Goal: Information Seeking & Learning: Check status

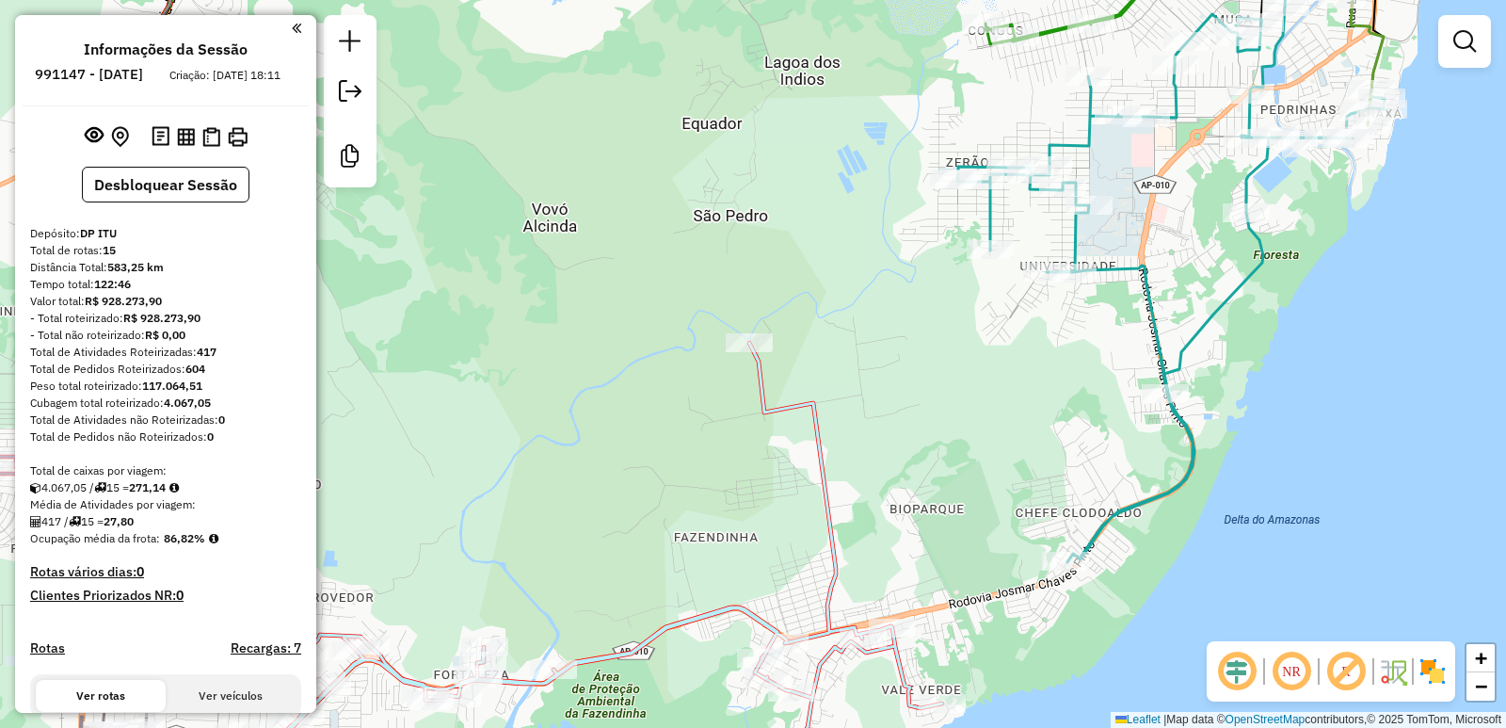
scroll to position [1584, 0]
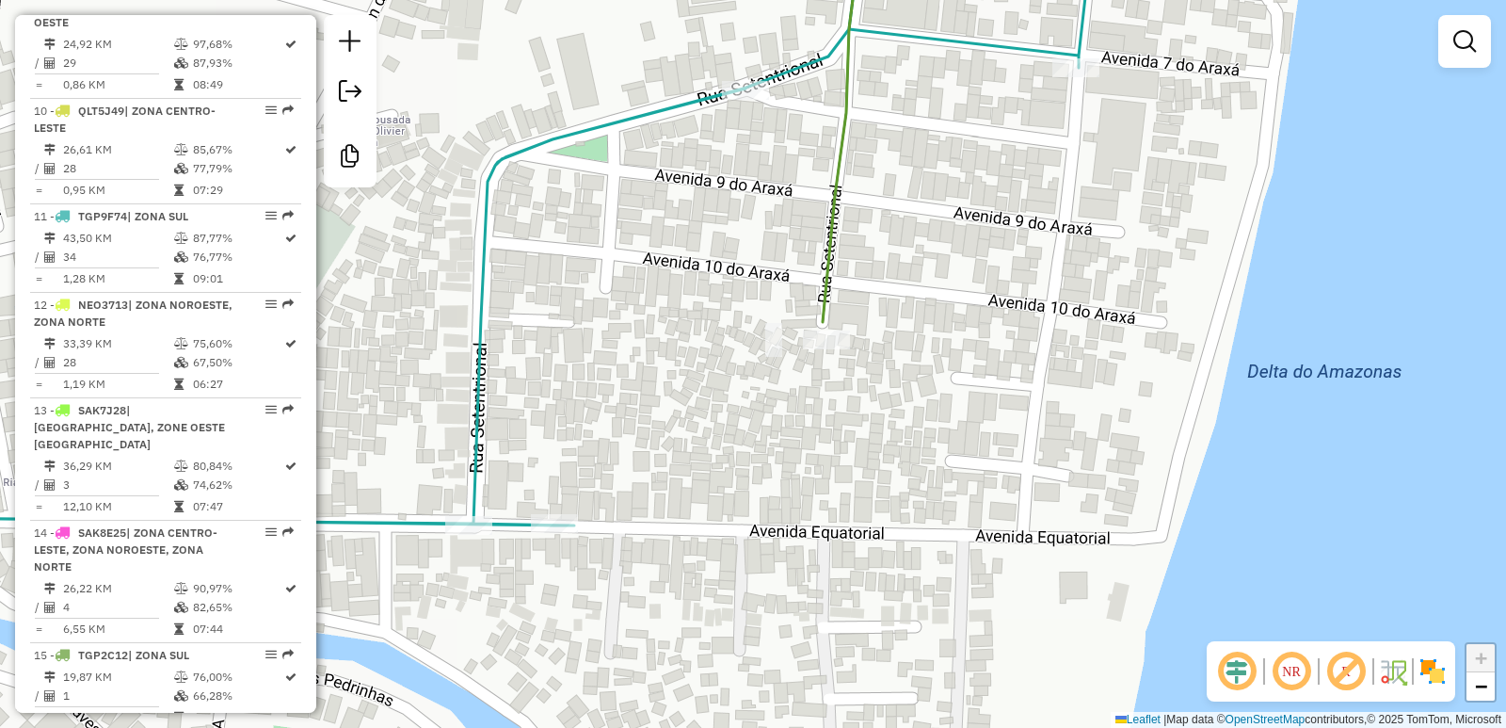
drag, startPoint x: 919, startPoint y: 300, endPoint x: 895, endPoint y: 320, distance: 30.7
click at [895, 320] on div "Janela de atendimento Grade de atendimento Capacidade Transportadoras Veículos …" at bounding box center [753, 364] width 1506 height 728
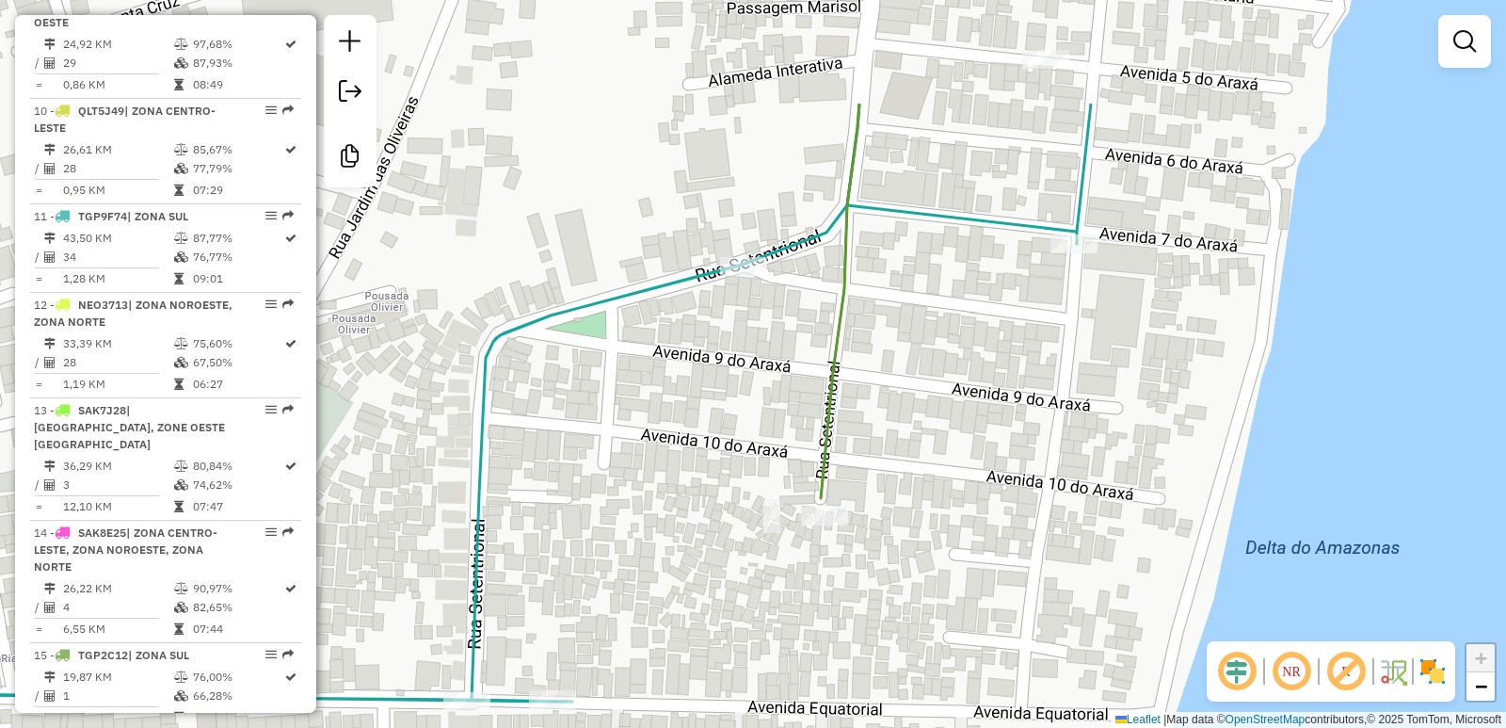
drag, startPoint x: 908, startPoint y: 268, endPoint x: 906, endPoint y: 444, distance: 176.0
click at [906, 444] on div "Janela de atendimento Grade de atendimento Capacidade Transportadoras Veículos …" at bounding box center [753, 364] width 1506 height 728
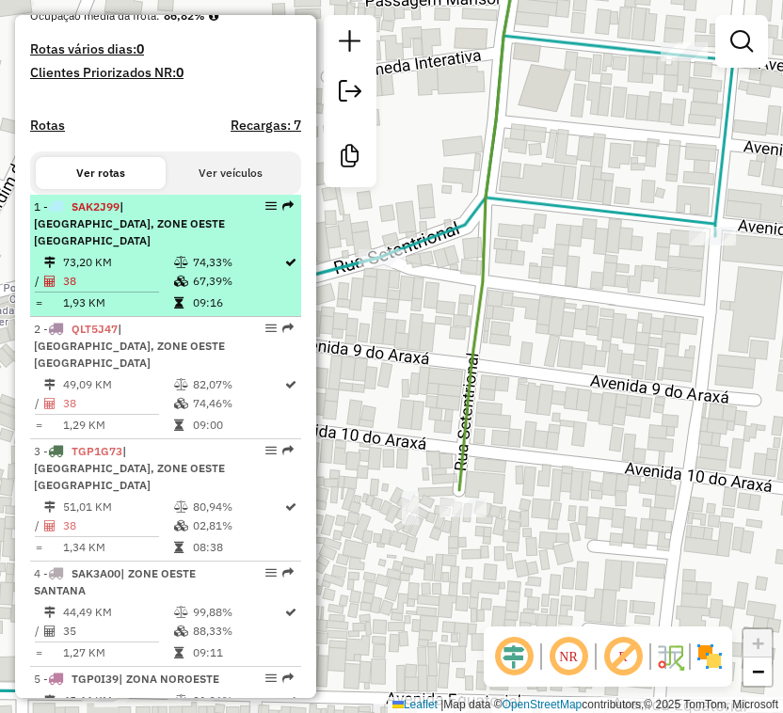
scroll to position [565, 0]
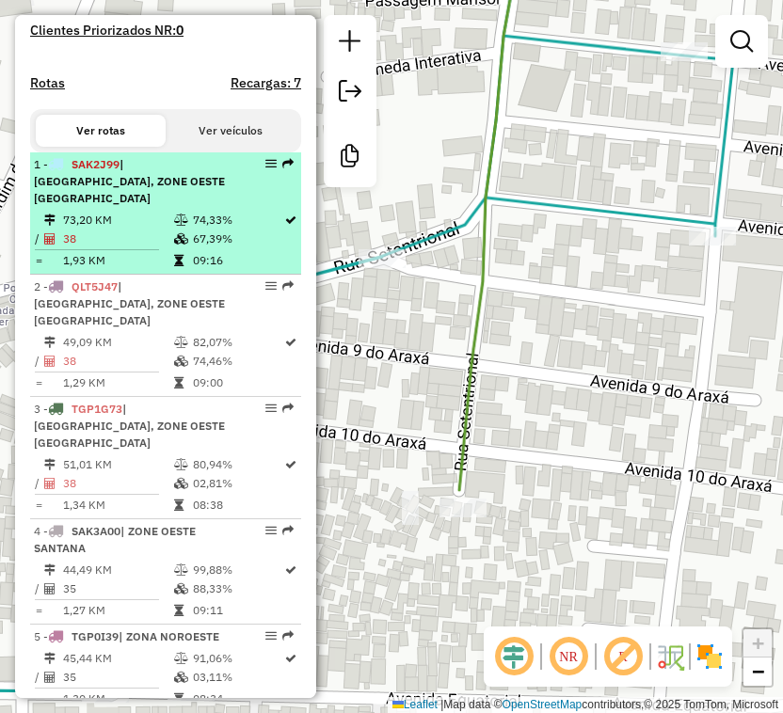
click at [187, 222] on td at bounding box center [182, 220] width 19 height 19
select select "**********"
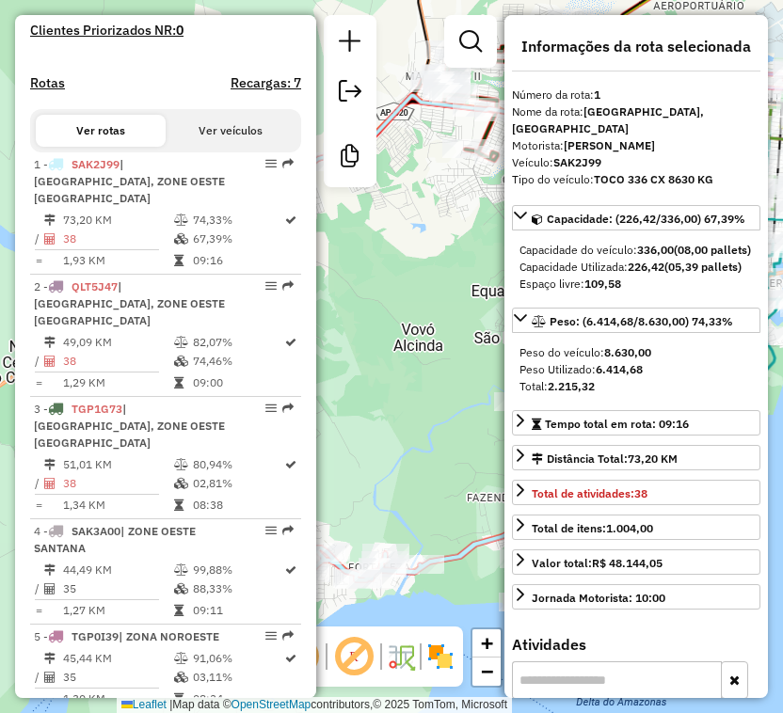
drag, startPoint x: 219, startPoint y: 325, endPoint x: 770, endPoint y: 457, distance: 566.4
click at [219, 333] on td "82,07%" at bounding box center [237, 342] width 91 height 19
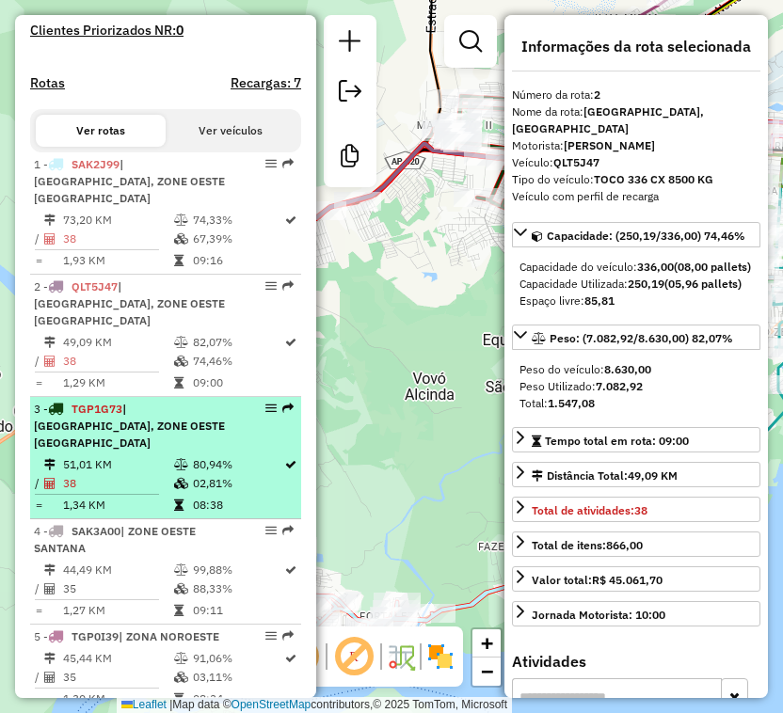
click at [109, 456] on td "51,01 KM" at bounding box center [117, 465] width 111 height 19
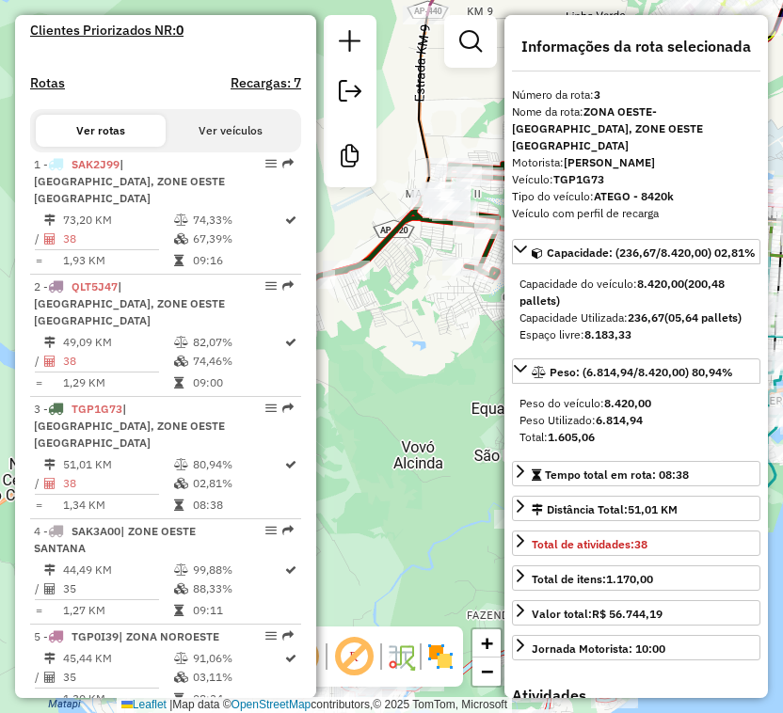
drag, startPoint x: 187, startPoint y: 519, endPoint x: 774, endPoint y: 457, distance: 589.7
click at [191, 523] on div "4 - SAK3A00 | [GEOGRAPHIC_DATA]" at bounding box center [134, 540] width 200 height 34
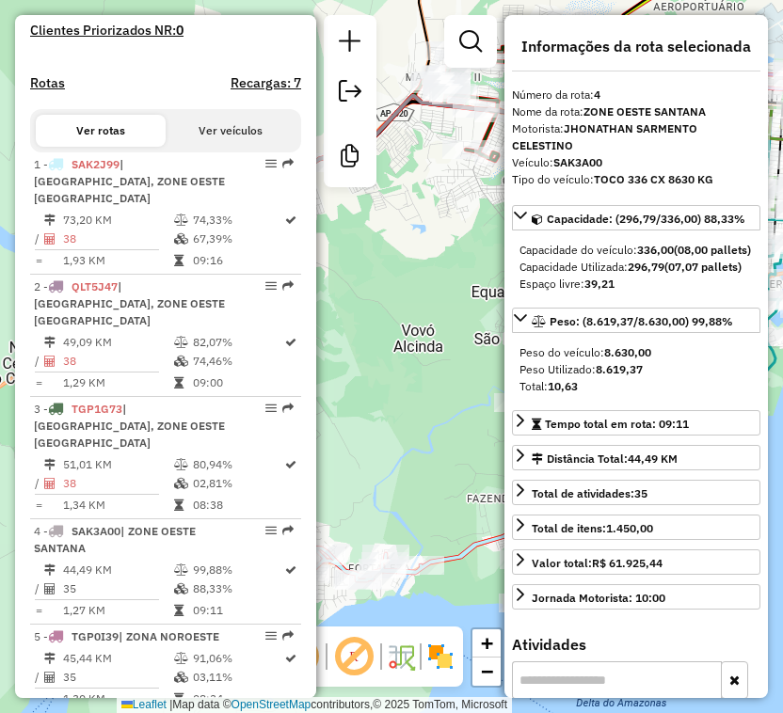
drag, startPoint x: 167, startPoint y: 605, endPoint x: 353, endPoint y: 591, distance: 186.9
click at [167, 630] on span "| ZONA NOROESTE" at bounding box center [169, 637] width 101 height 14
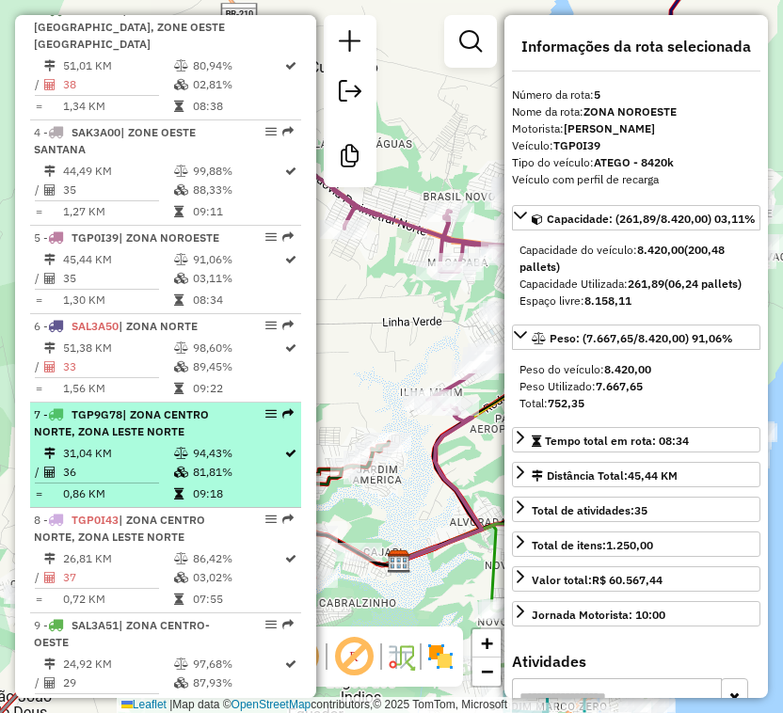
scroll to position [1035, 0]
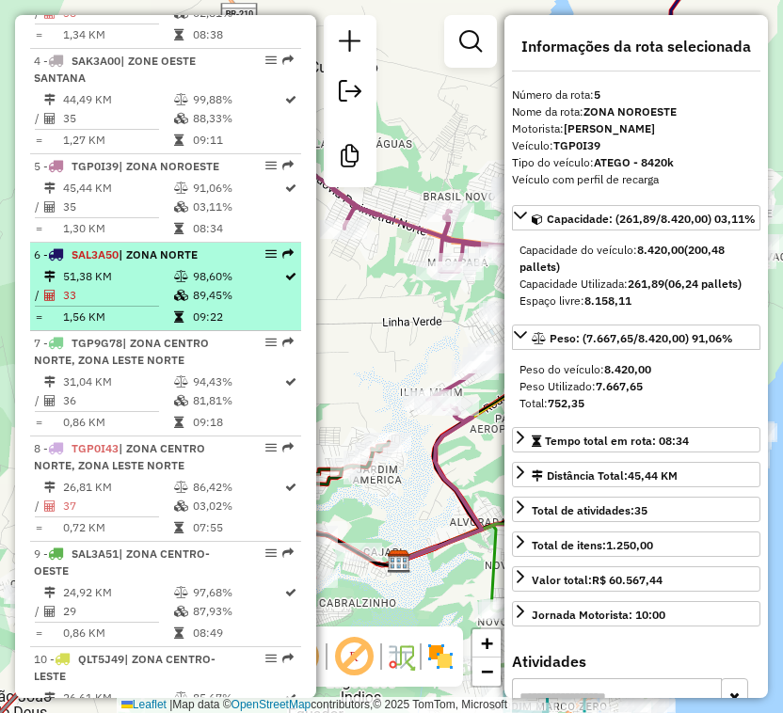
click at [117, 308] on td "1,56 KM" at bounding box center [117, 317] width 111 height 19
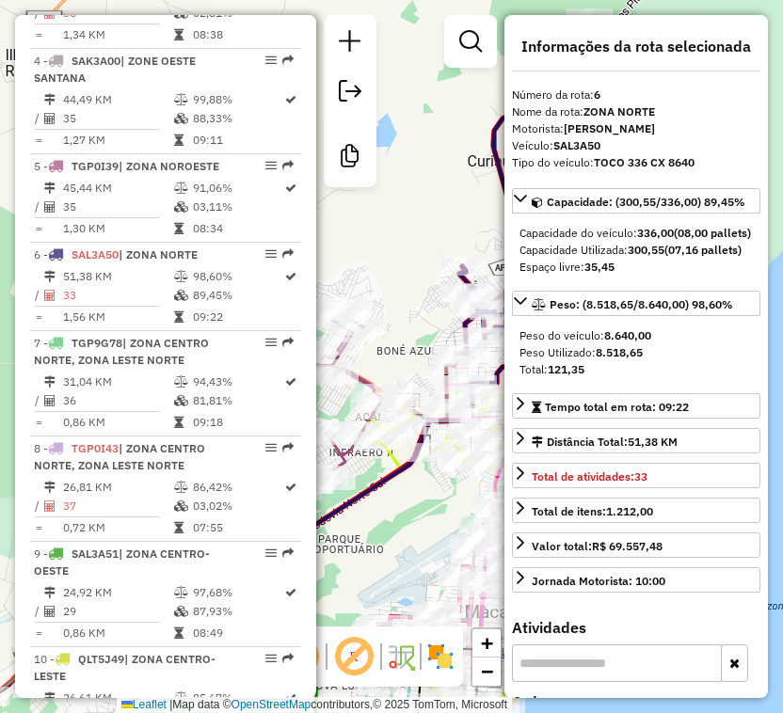
drag, startPoint x: 199, startPoint y: 343, endPoint x: 771, endPoint y: 381, distance: 573.6
click at [199, 373] on td "94,43%" at bounding box center [237, 382] width 91 height 19
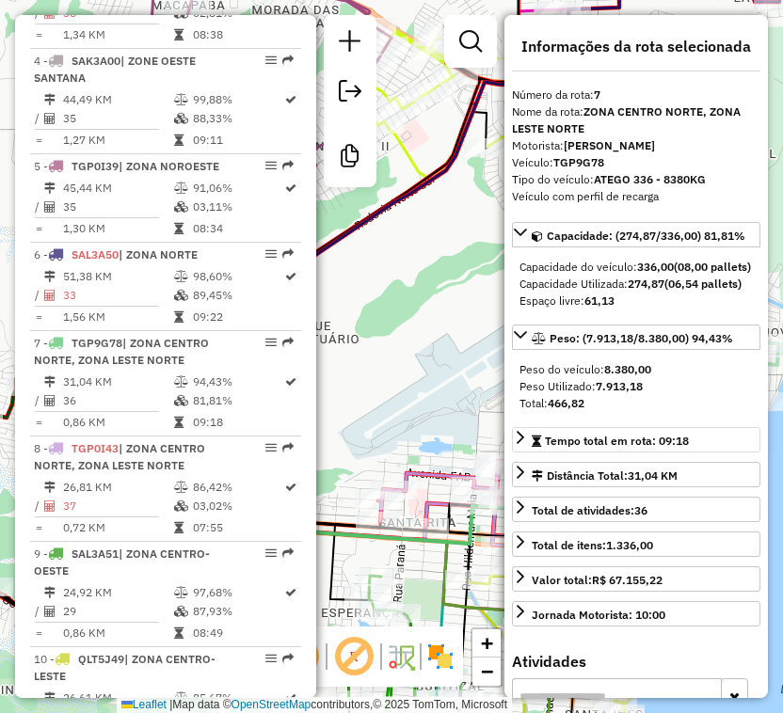
drag, startPoint x: 213, startPoint y: 445, endPoint x: 707, endPoint y: 490, distance: 496.2
click at [213, 478] on td "86,42%" at bounding box center [237, 487] width 91 height 19
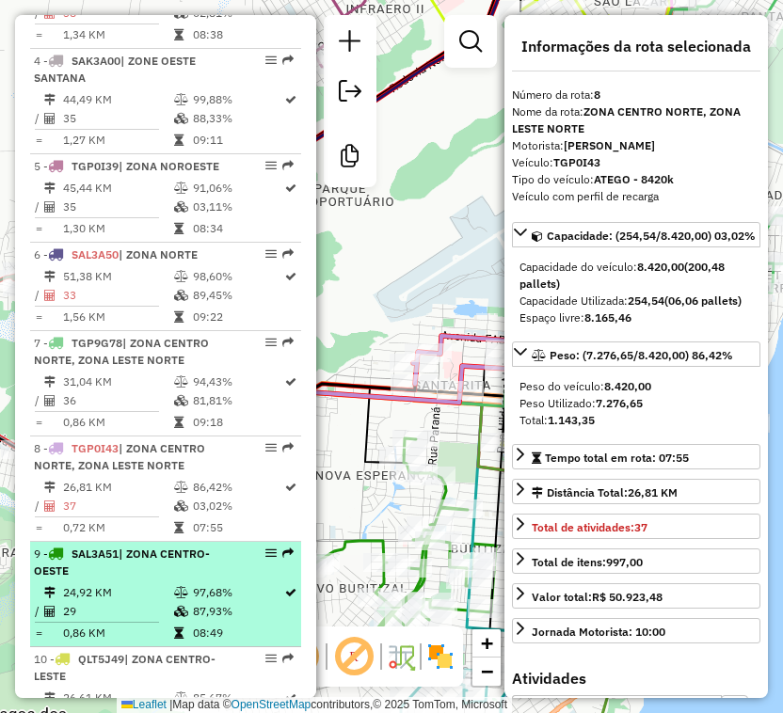
click at [200, 546] on div "9 - SAL3A51 | ZONA CENTRO-OESTE" at bounding box center [134, 563] width 200 height 34
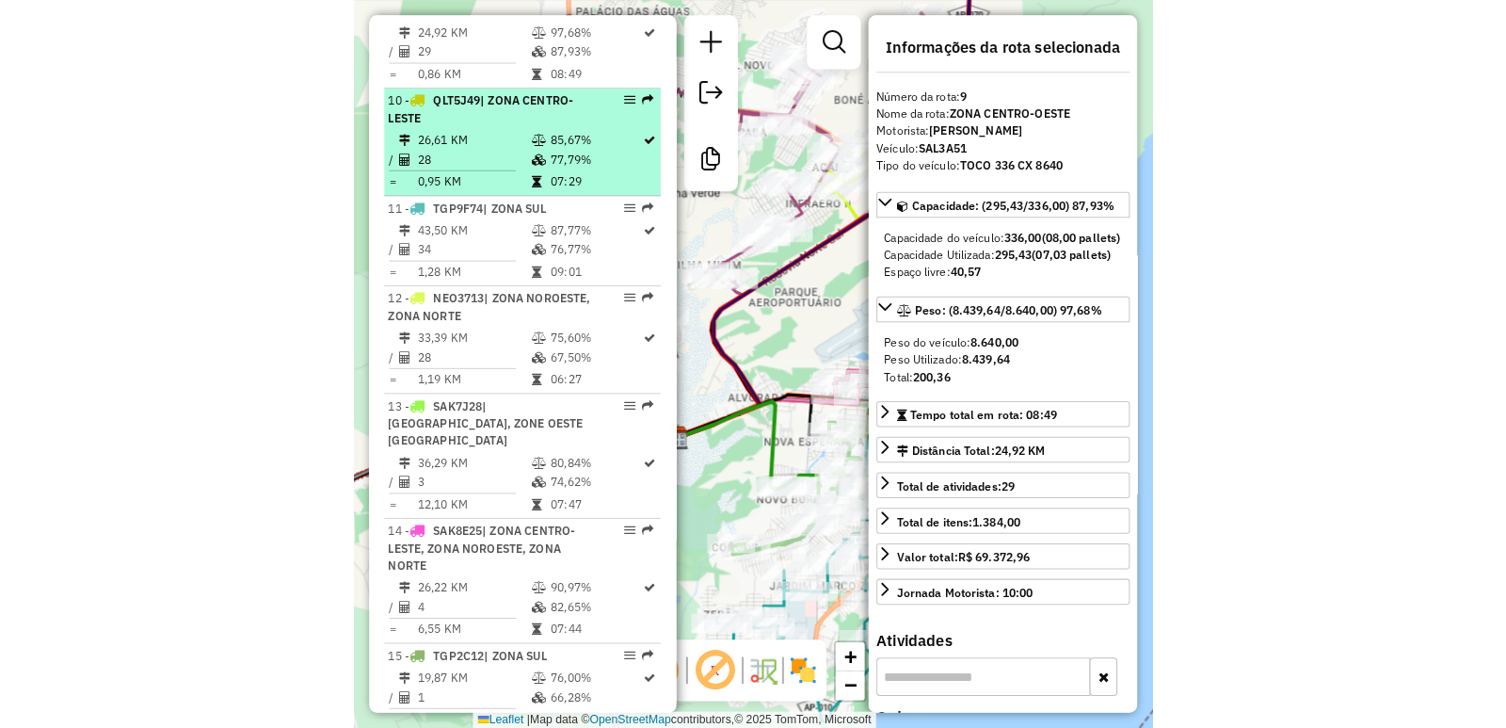
scroll to position [1598, 0]
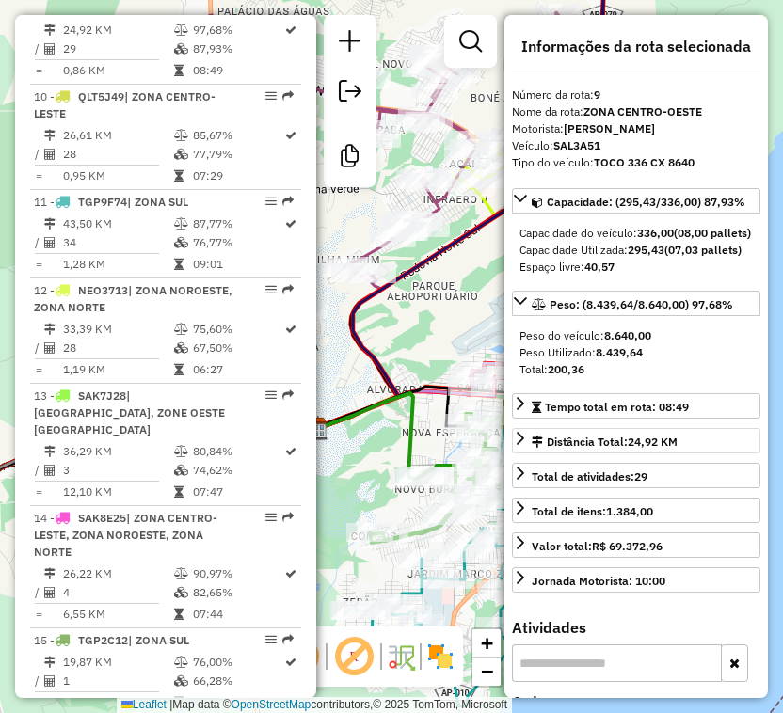
drag, startPoint x: 197, startPoint y: 103, endPoint x: 745, endPoint y: 481, distance: 666.6
click at [197, 126] on td "85,67%" at bounding box center [237, 135] width 91 height 19
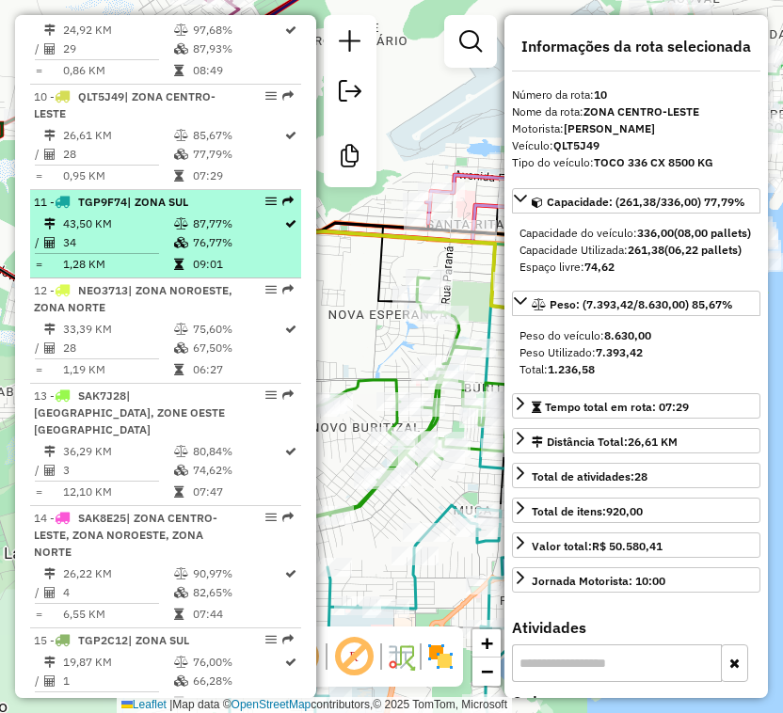
drag, startPoint x: 177, startPoint y: 204, endPoint x: 763, endPoint y: 499, distance: 656.3
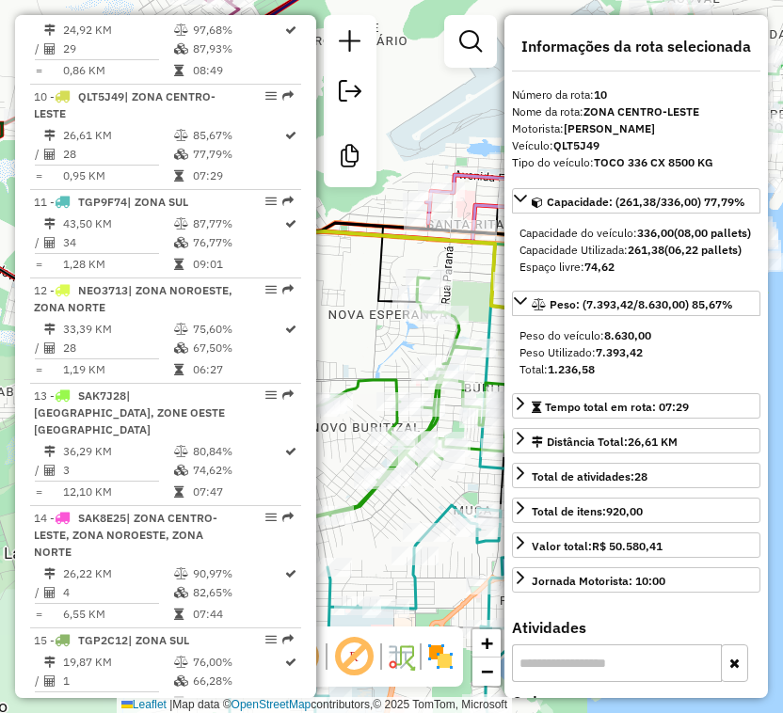
click at [178, 237] on icon at bounding box center [181, 242] width 14 height 11
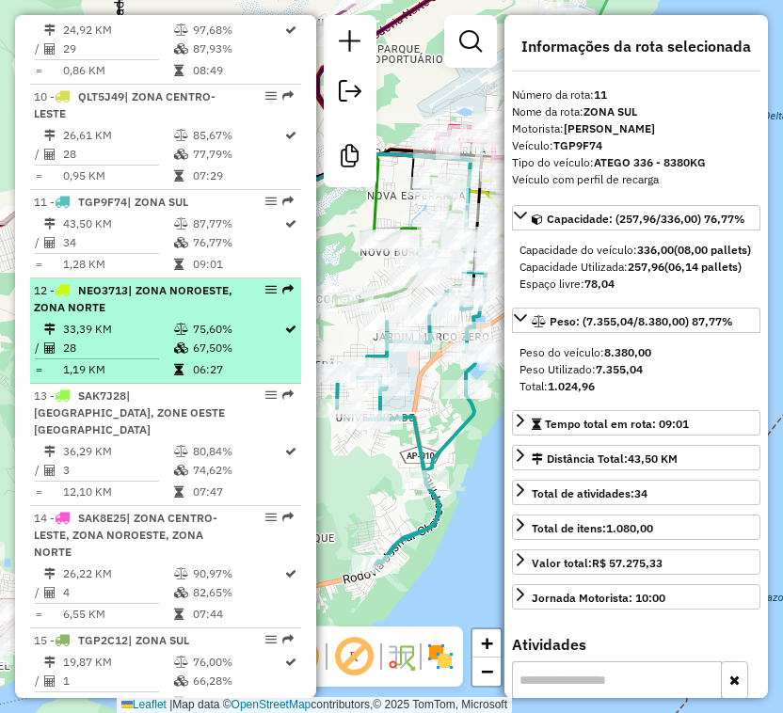
click at [90, 282] on div "12 - NEO3713 | ZONA NOROESTE, ZONA NORTE" at bounding box center [134, 299] width 200 height 34
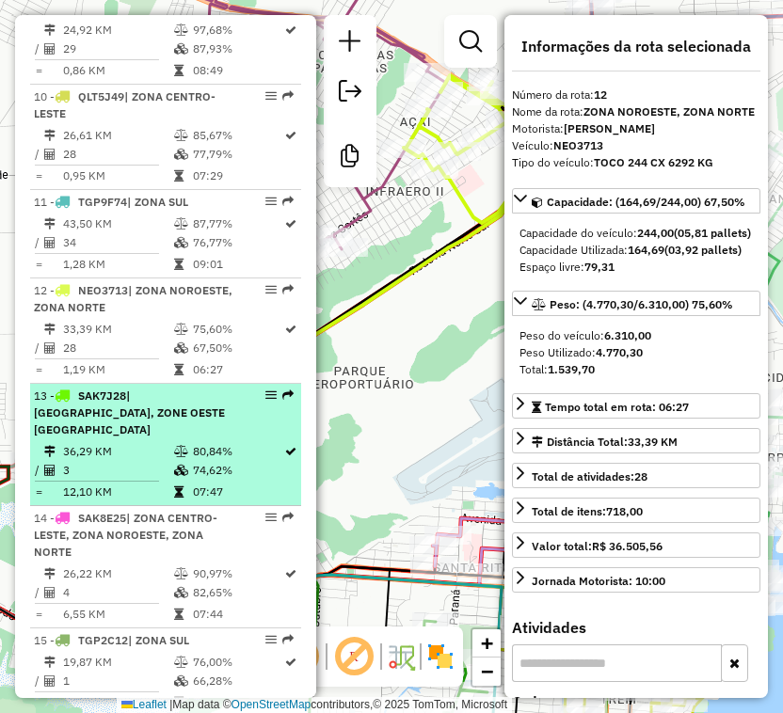
click at [185, 442] on td at bounding box center [182, 451] width 19 height 19
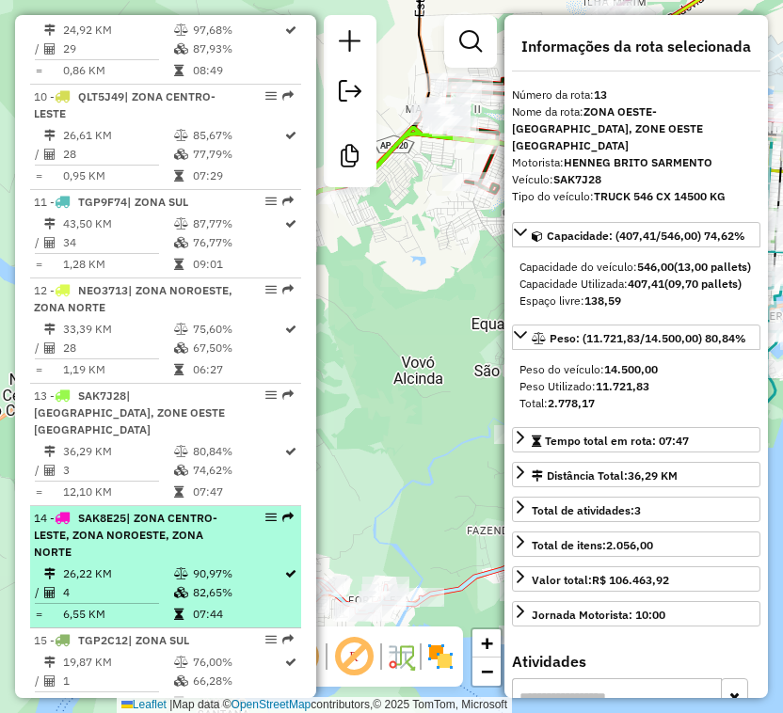
click at [128, 510] on div "14 - SAK8E25 | ZONA CENTRO-LESTE, ZONA NOROESTE, ZONA NORTE" at bounding box center [134, 535] width 200 height 51
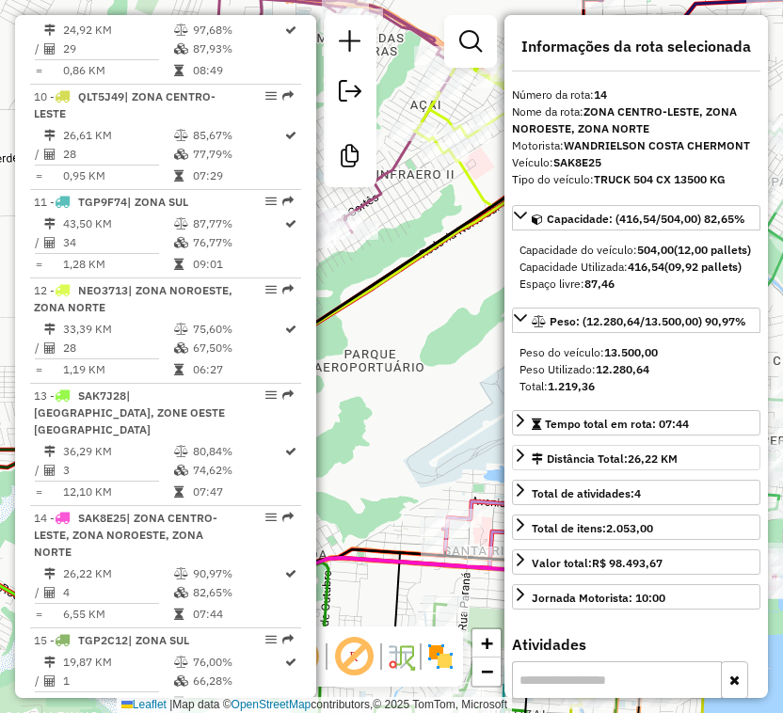
drag, startPoint x: 144, startPoint y: 614, endPoint x: 675, endPoint y: 504, distance: 542.2
click at [145, 653] on td "19,87 KM" at bounding box center [117, 662] width 111 height 19
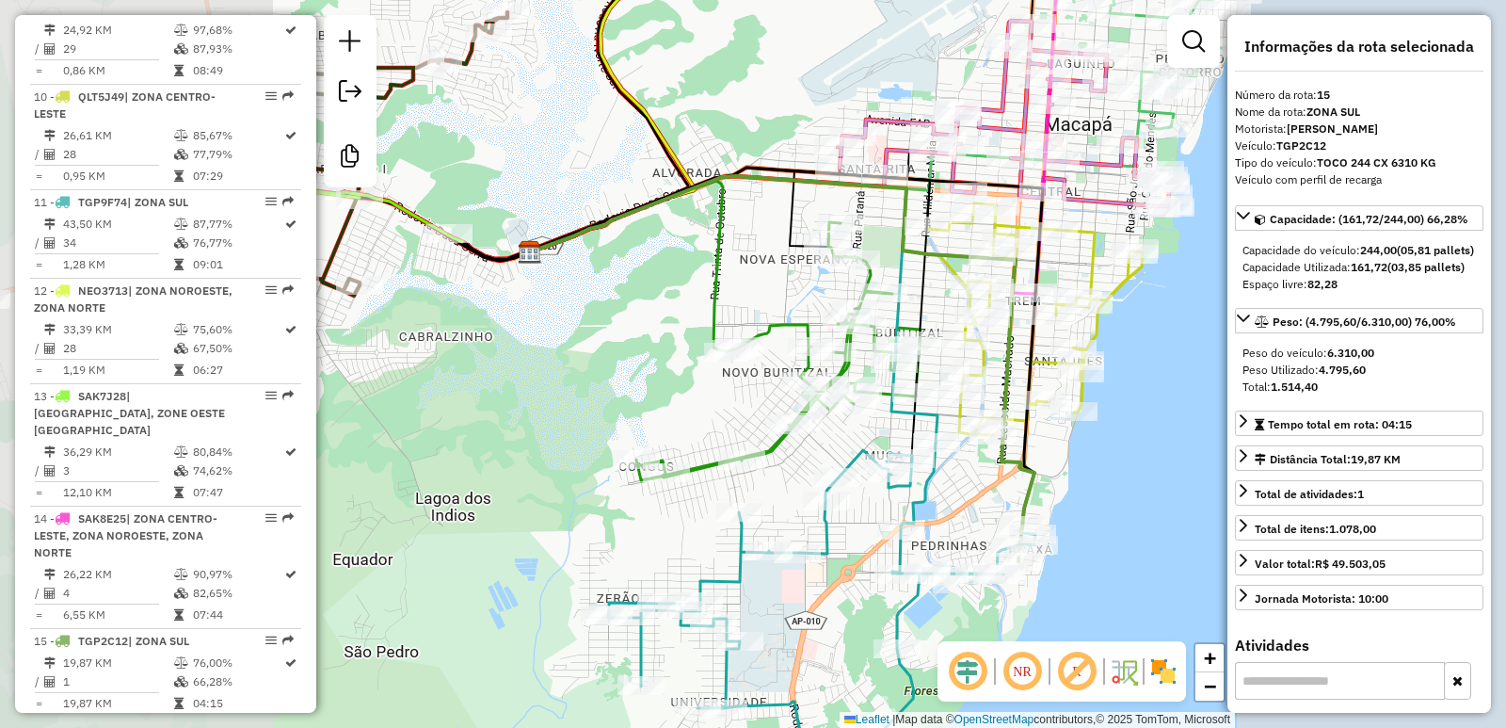
scroll to position [1584, 0]
